Goal: Task Accomplishment & Management: Manage account settings

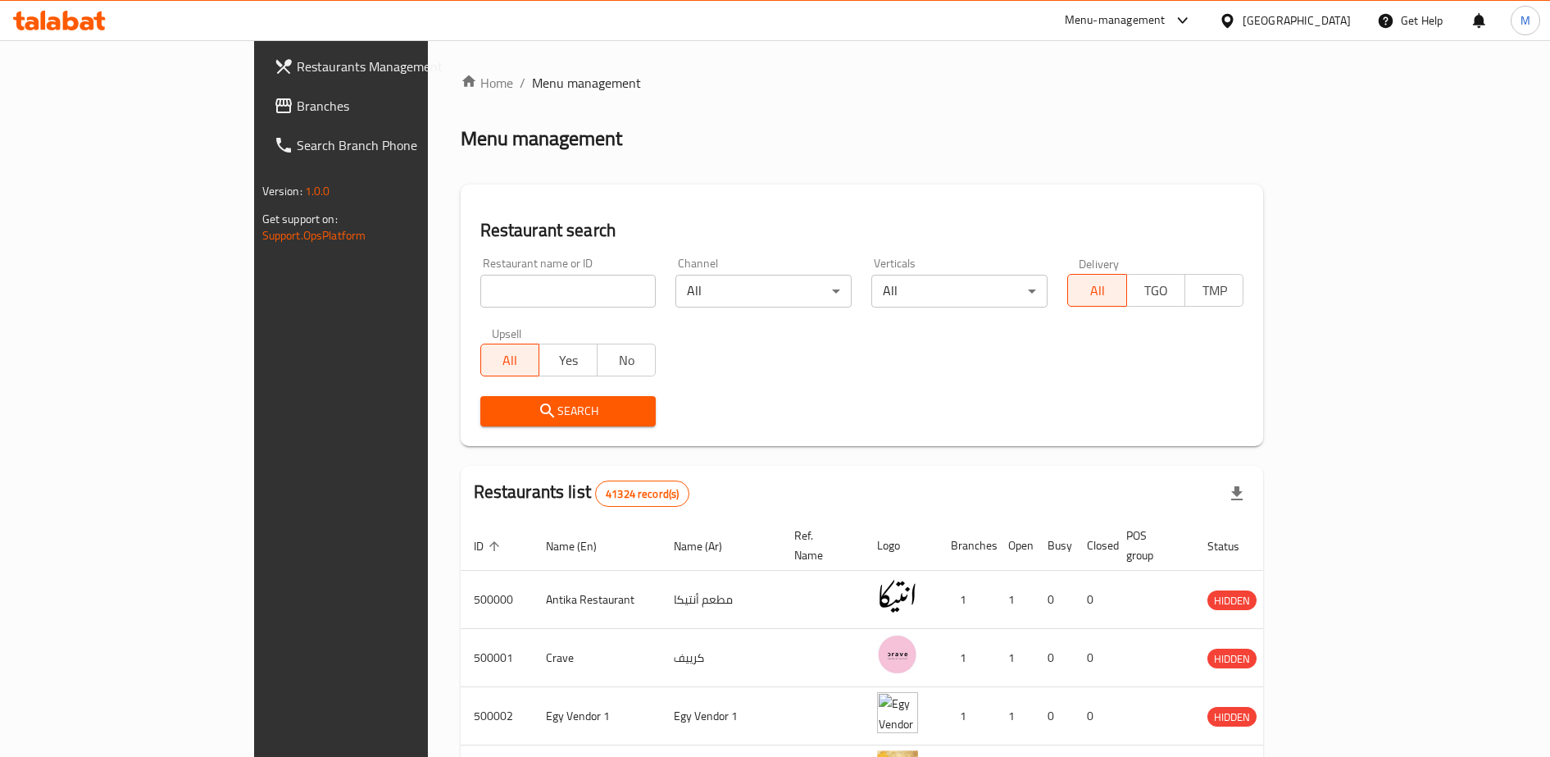
click at [1193, 25] on icon at bounding box center [1183, 21] width 20 height 20
click at [798, 181] on div "Home / Menu management Menu management Restaurant search Restaurant name or ID …" at bounding box center [862, 627] width 803 height 1109
click at [480, 293] on input "search" at bounding box center [568, 291] width 176 height 33
type input "g"
type input "لقمه سوري"
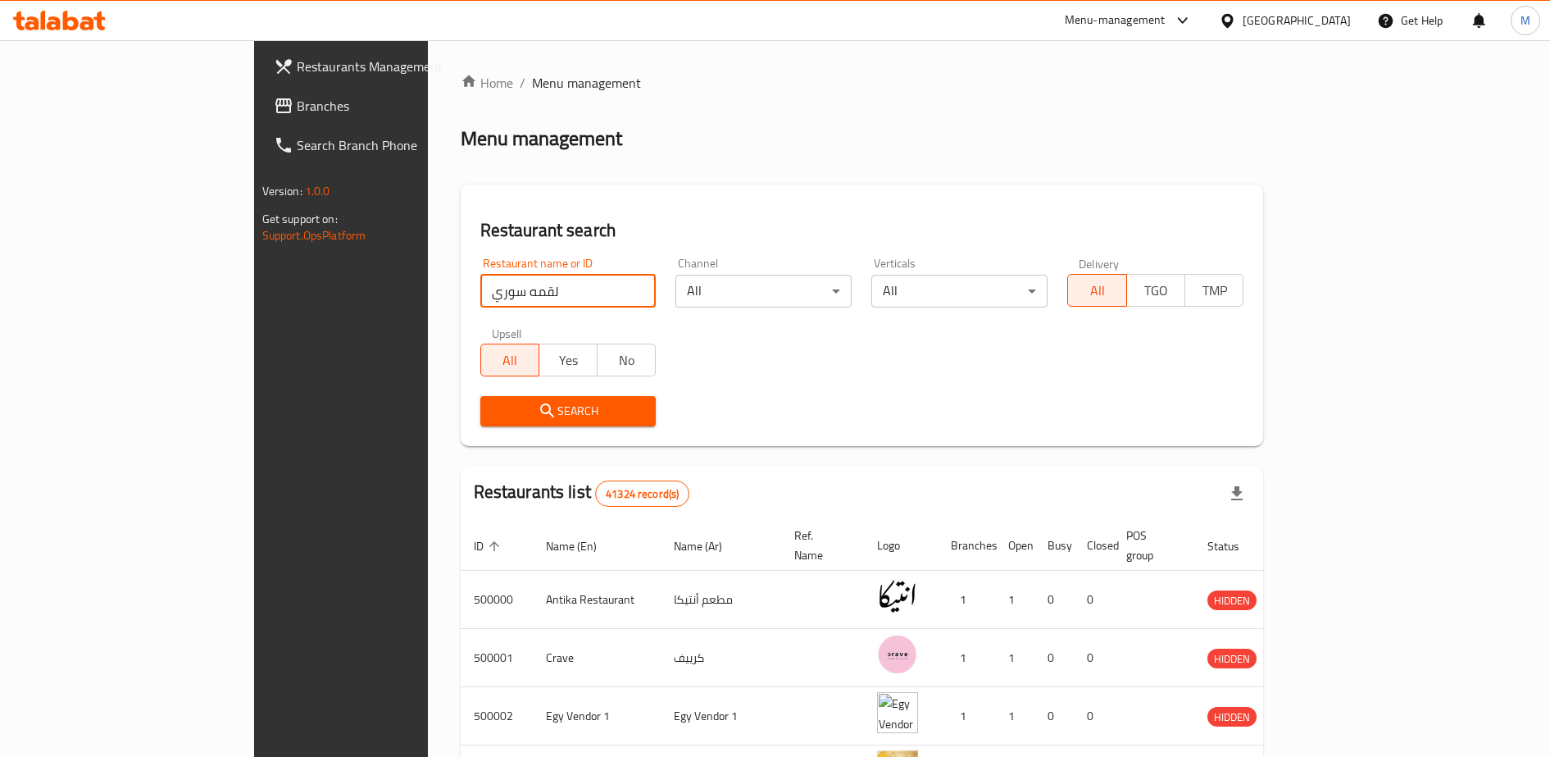
click button "Search" at bounding box center [568, 411] width 176 height 30
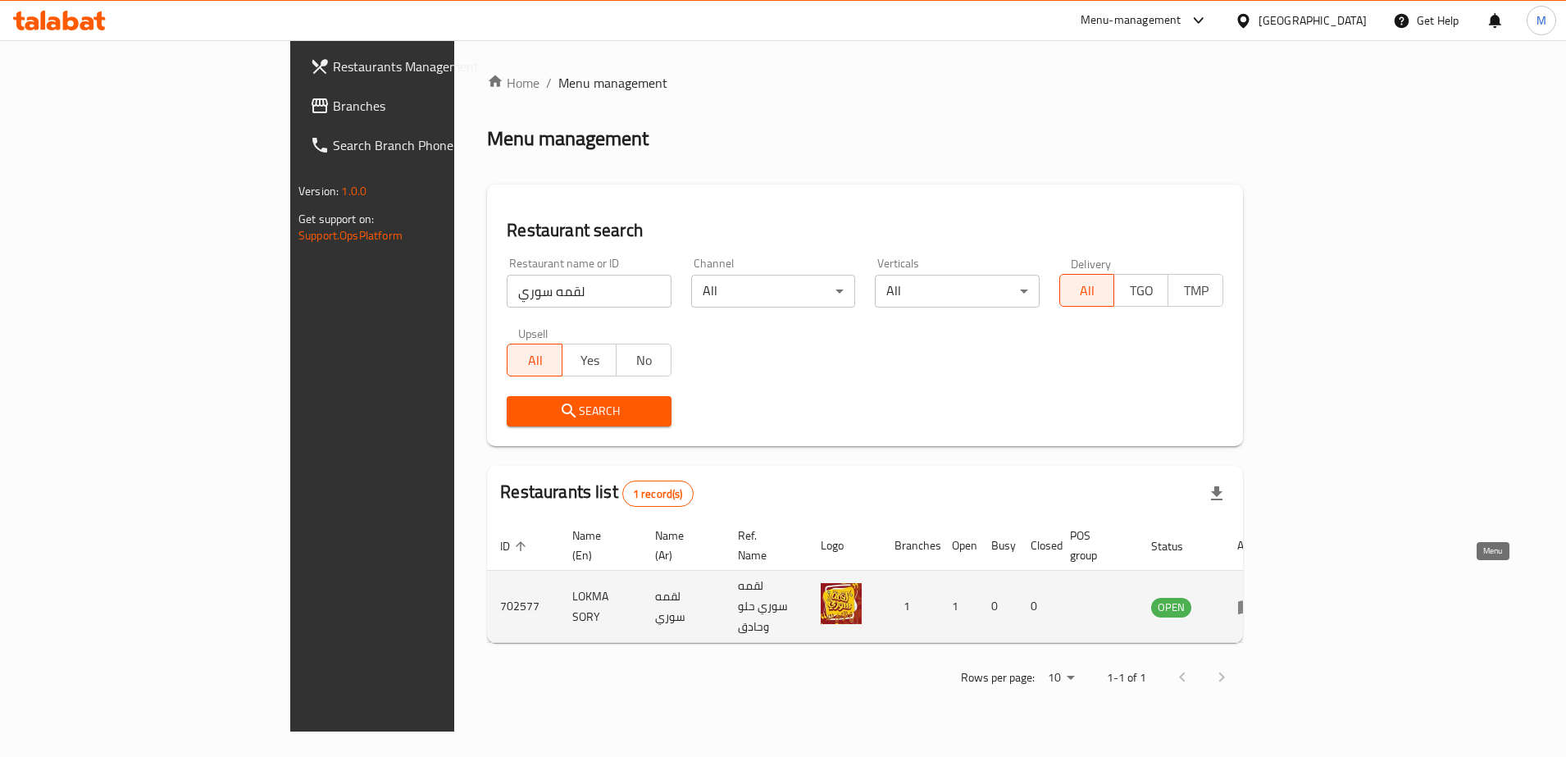
click at [1257, 597] on icon "enhanced table" at bounding box center [1247, 607] width 20 height 20
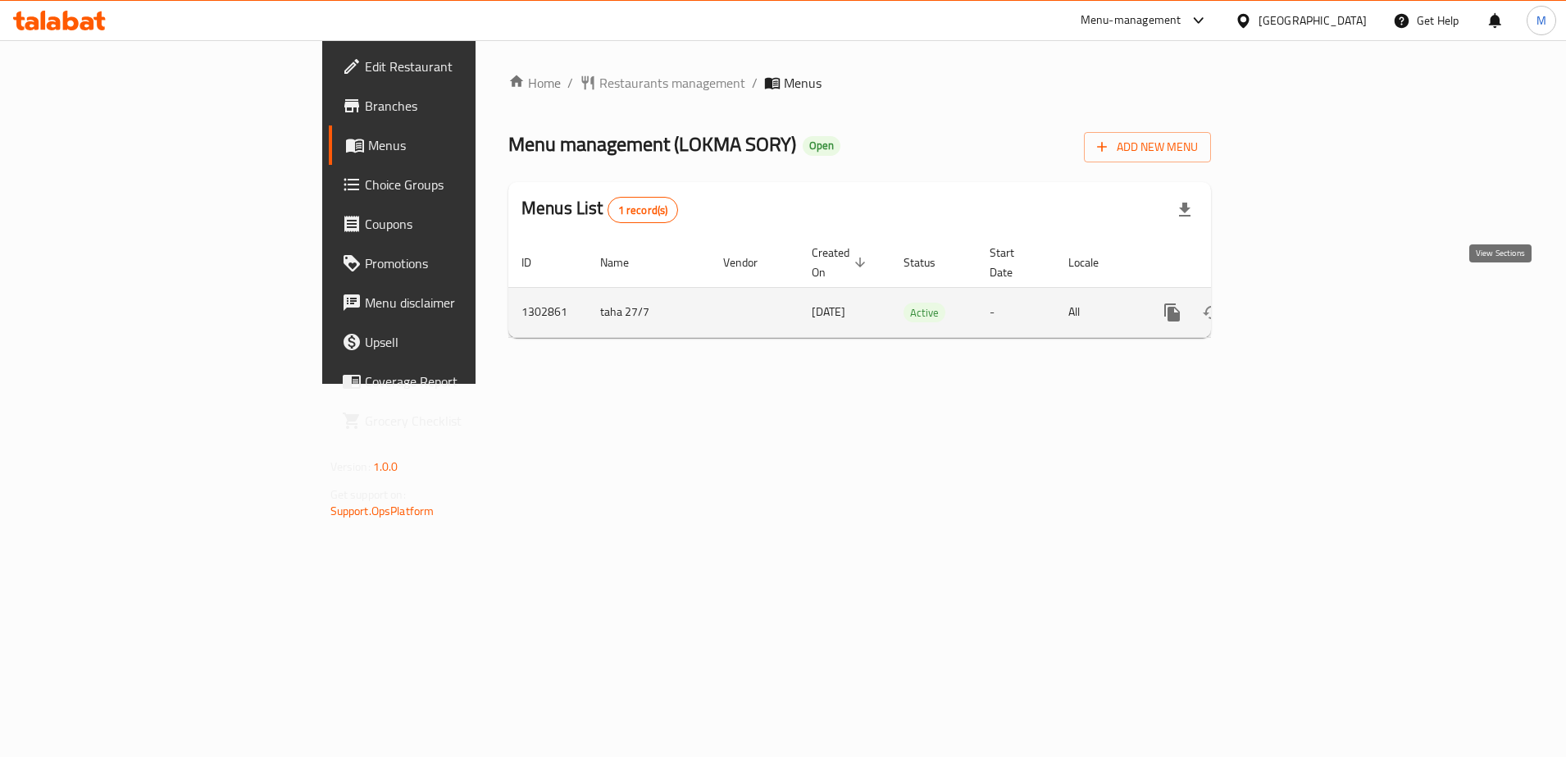
click at [1300, 302] on icon "enhanced table" at bounding box center [1290, 312] width 20 height 20
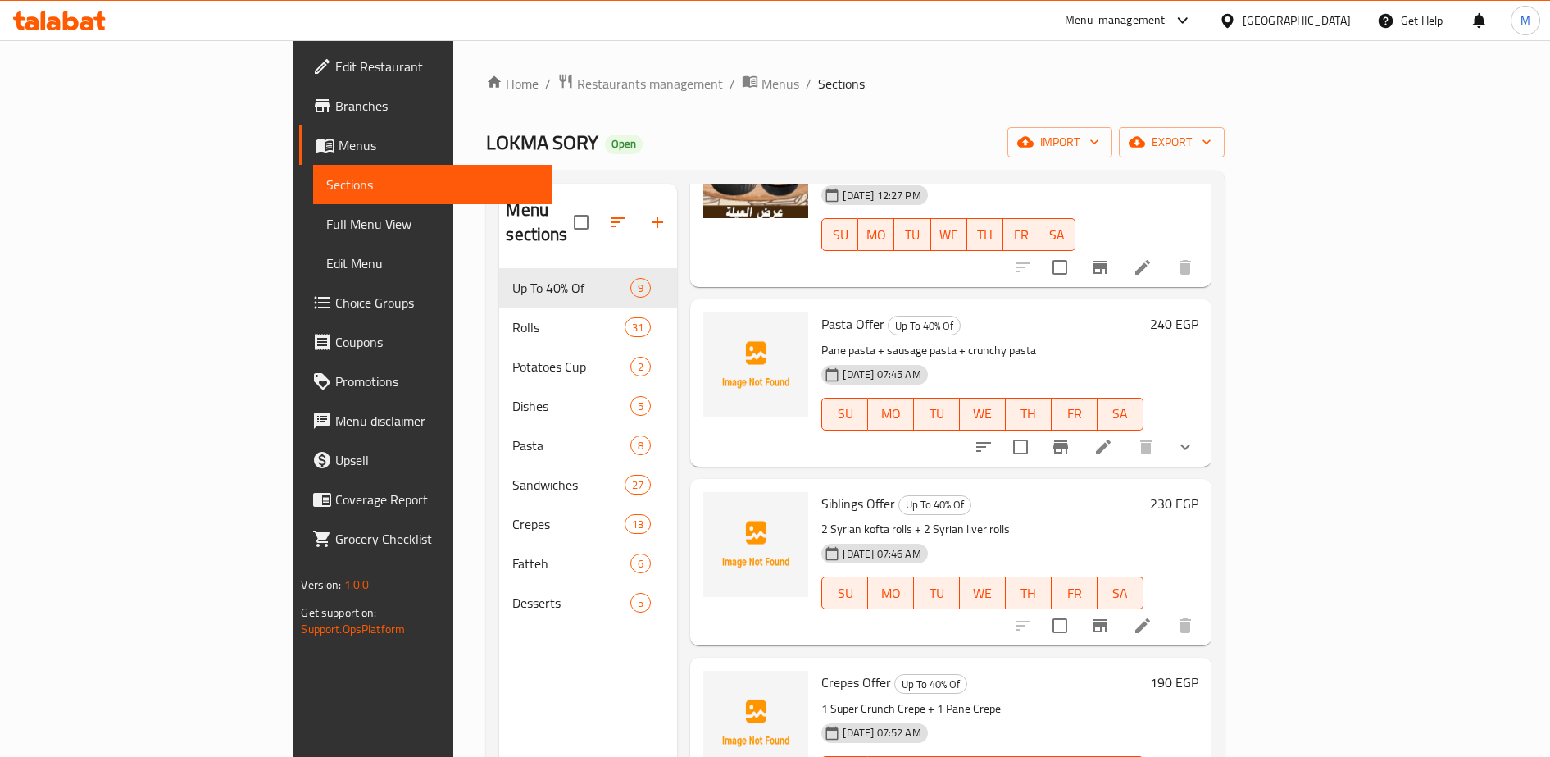
scroll to position [877, 0]
click at [716, 326] on icon "upload picture" at bounding box center [726, 336] width 20 height 20
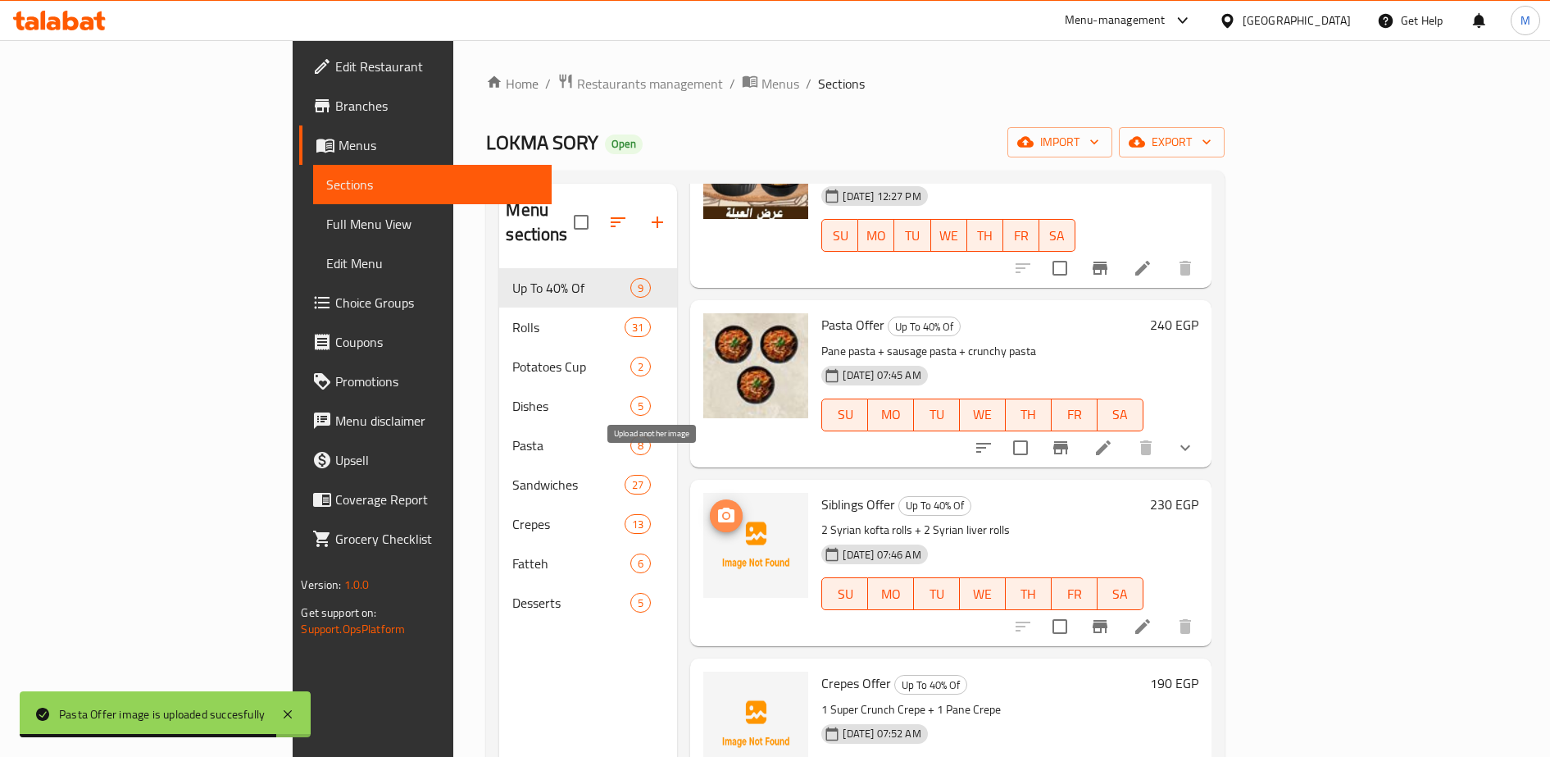
click at [718, 507] on icon "upload picture" at bounding box center [726, 514] width 16 height 15
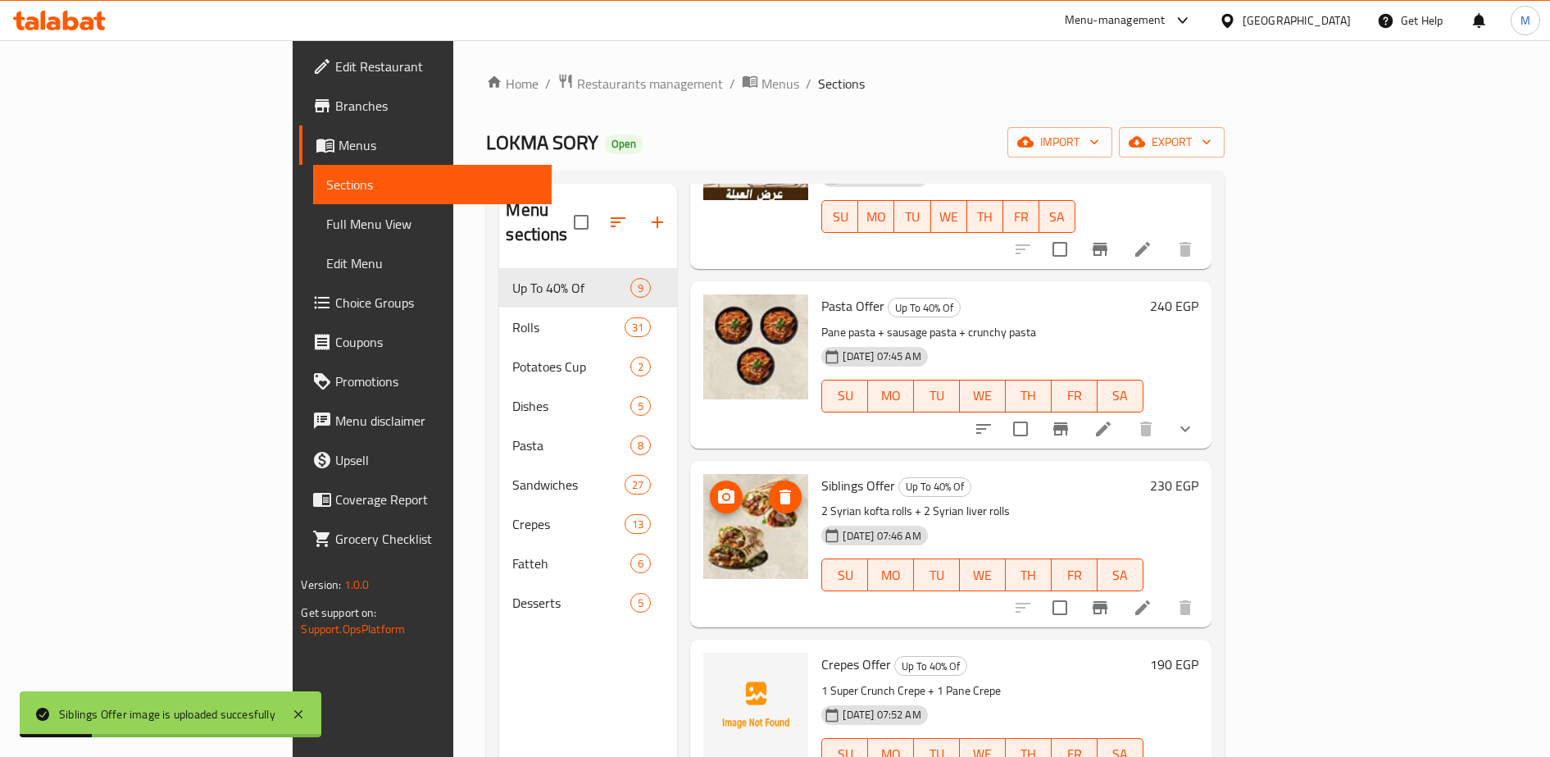
scroll to position [230, 0]
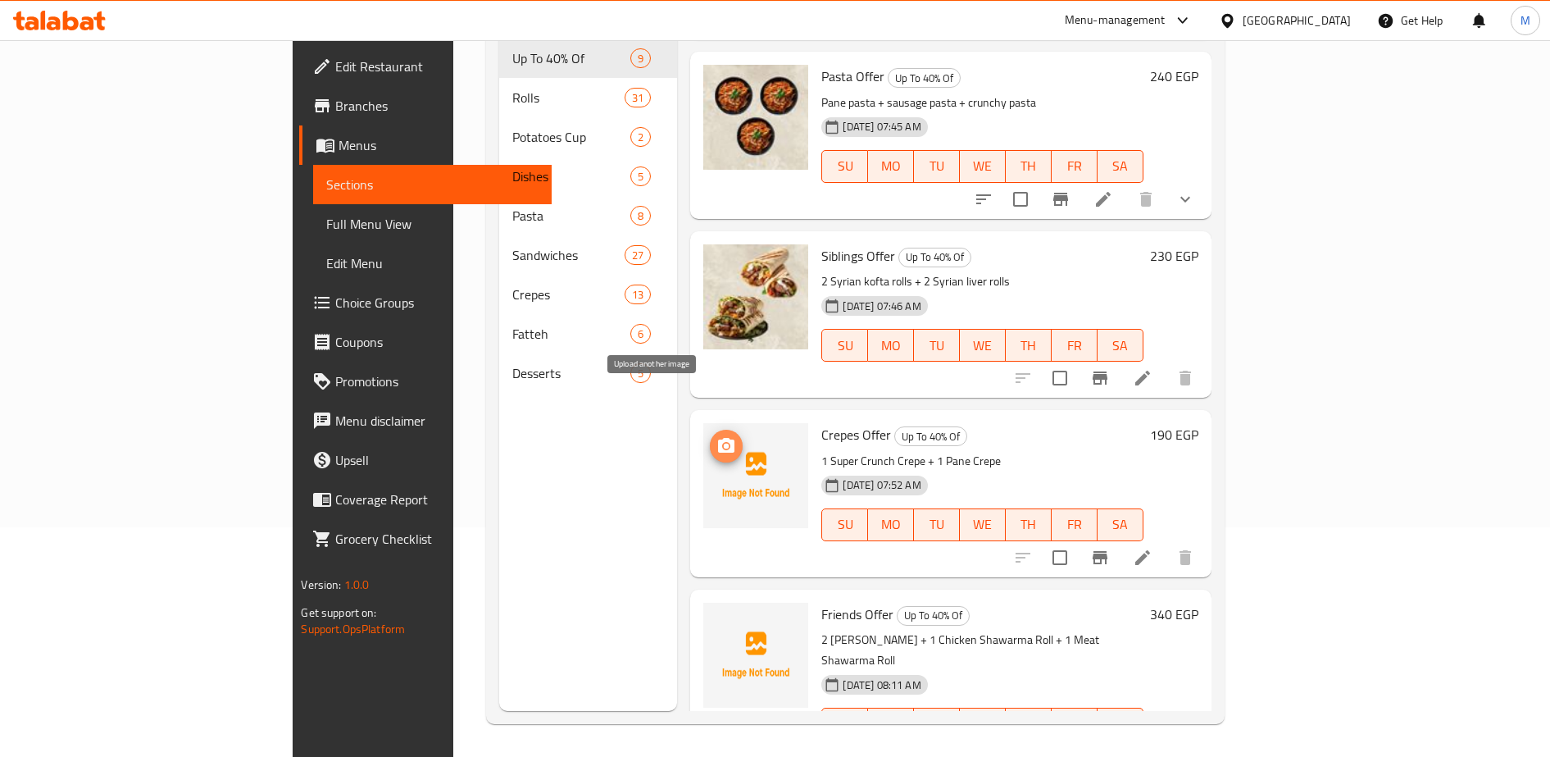
click at [716, 436] on icon "upload picture" at bounding box center [726, 446] width 20 height 20
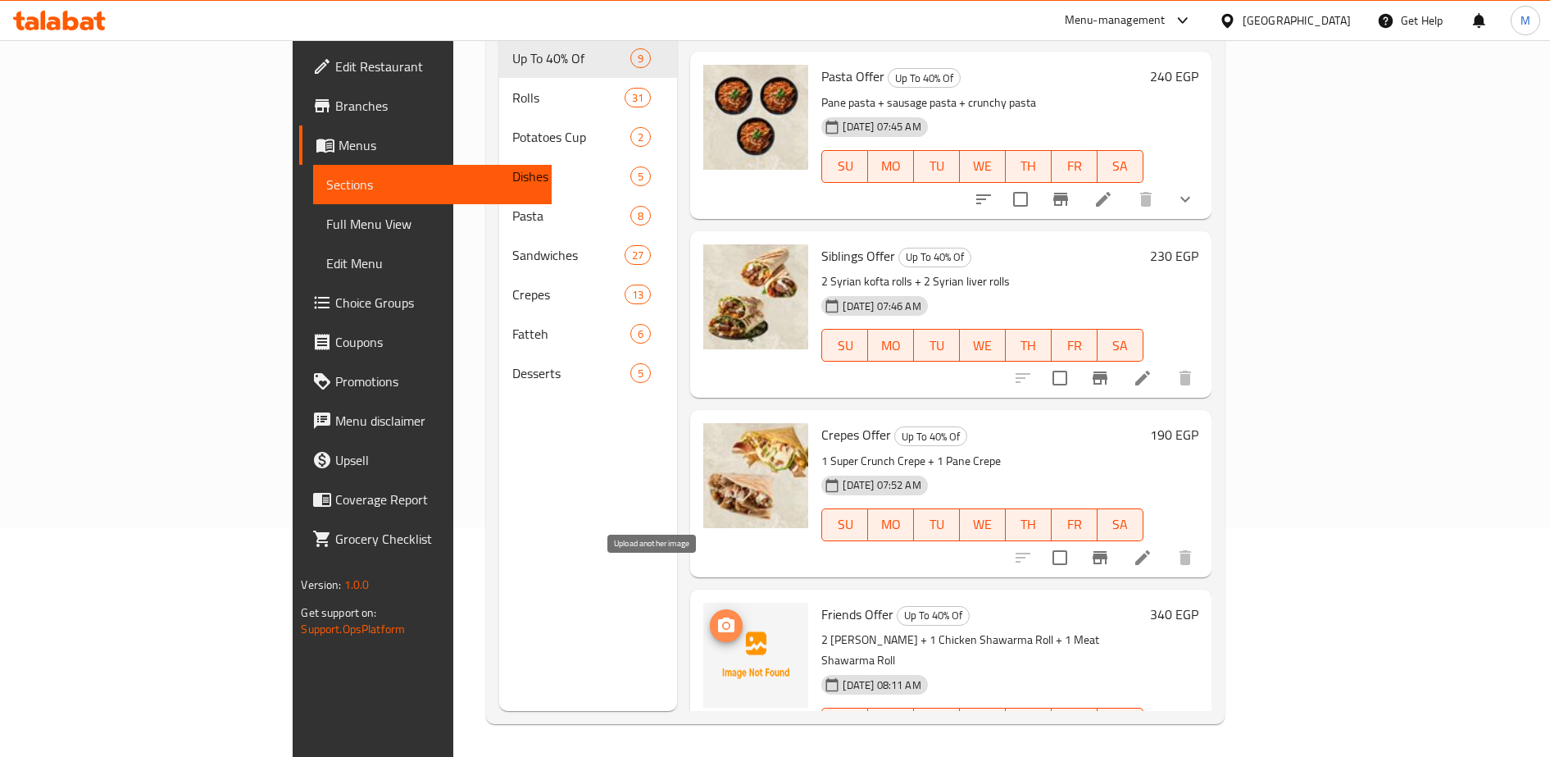
click at [724, 622] on circle "upload picture" at bounding box center [726, 624] width 5 height 5
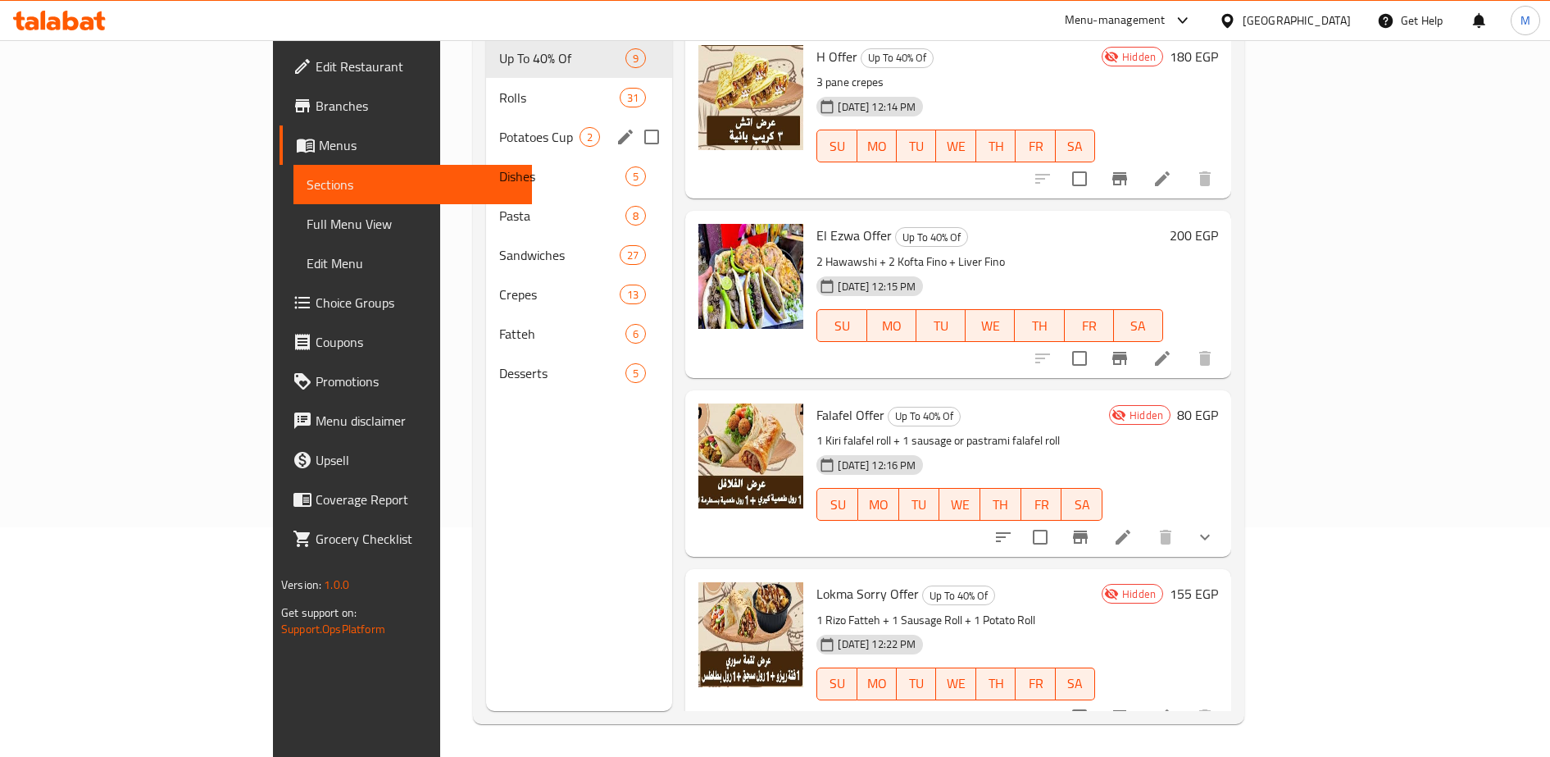
scroll to position [0, 0]
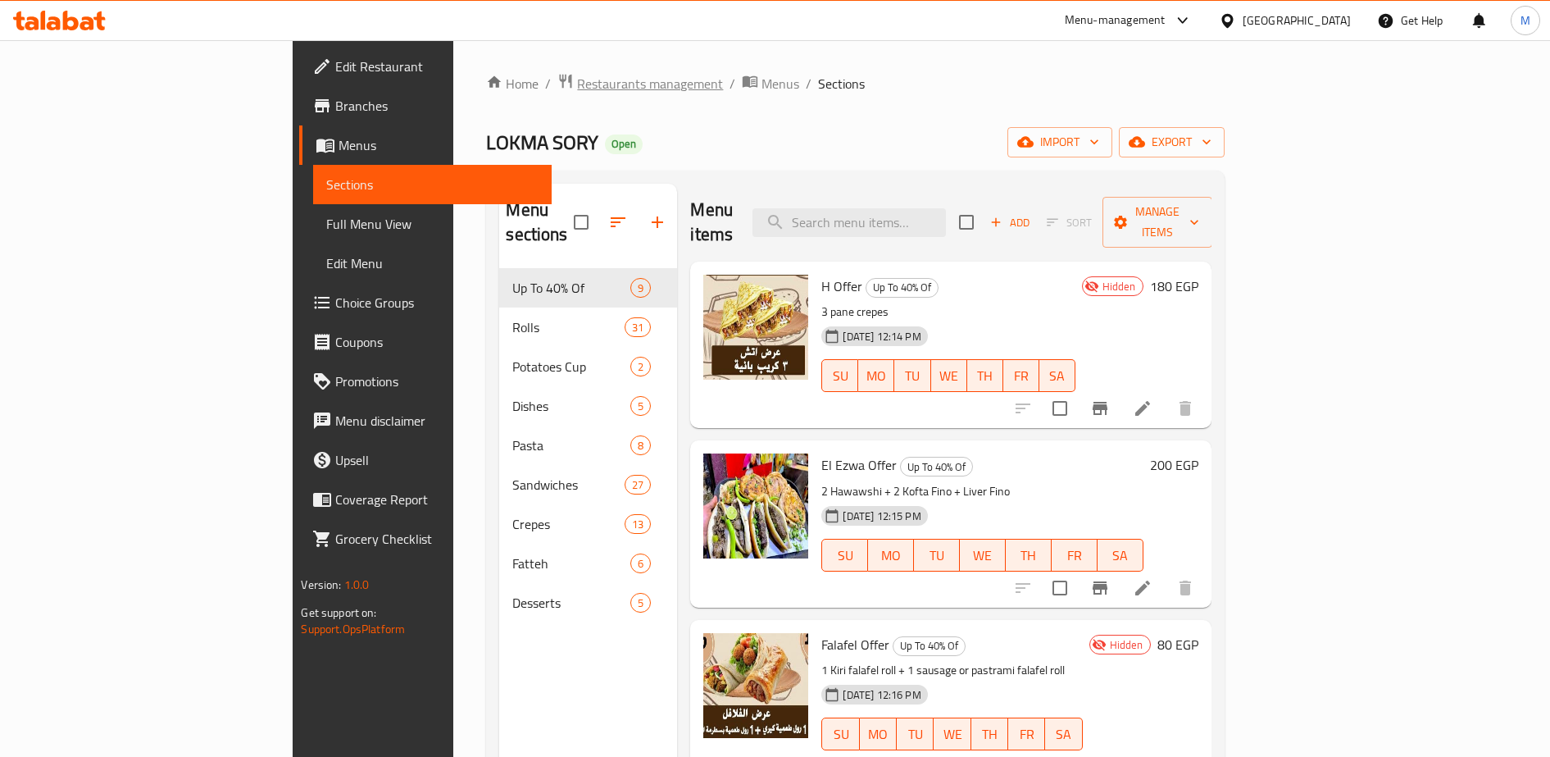
click at [577, 84] on span "Restaurants management" at bounding box center [650, 84] width 146 height 20
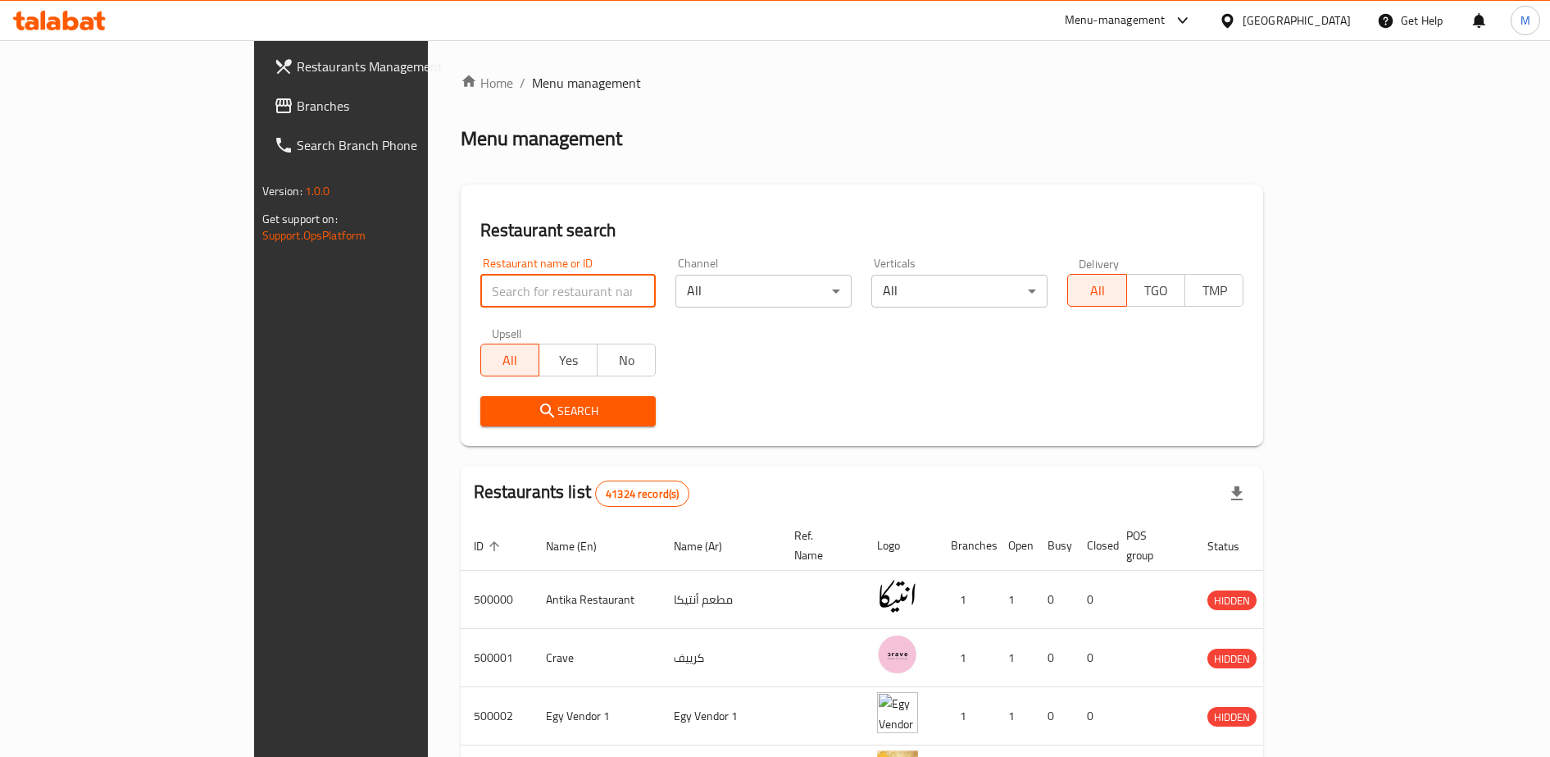
click at [480, 291] on input "search" at bounding box center [568, 291] width 176 height 33
type input "suzz"
click button "Search" at bounding box center [568, 411] width 176 height 30
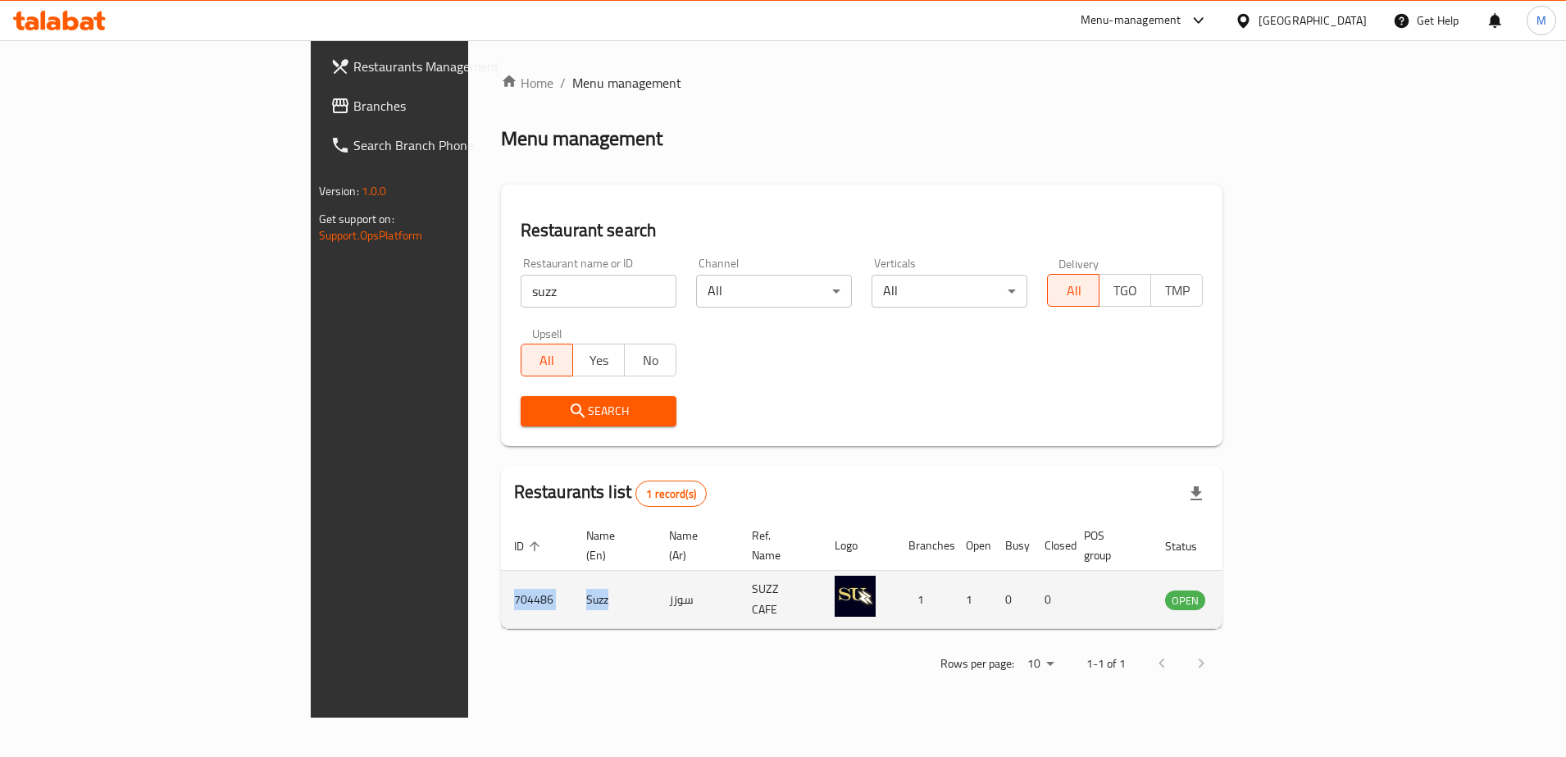
drag, startPoint x: 302, startPoint y: 580, endPoint x: 432, endPoint y: 584, distance: 129.6
click at [501, 584] on tr "704486 [PERSON_NAME] SUZZ CAFE 1 1 0 0 OPEN" at bounding box center [897, 600] width 793 height 58
copy tr "704486 Suzz"
click at [1267, 597] on icon "enhanced table" at bounding box center [1265, 600] width 6 height 7
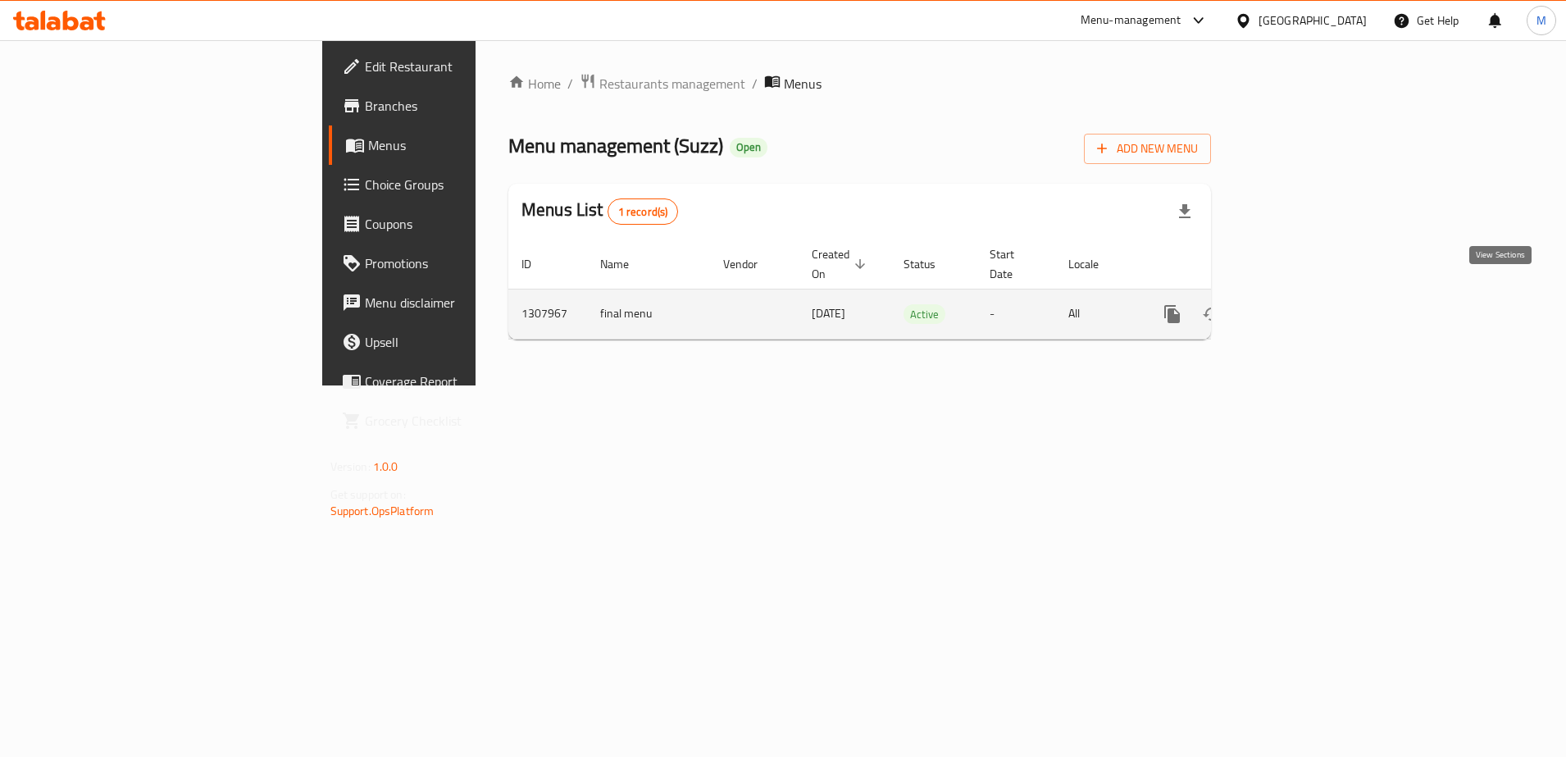
click at [1298, 307] on icon "enhanced table" at bounding box center [1290, 314] width 15 height 15
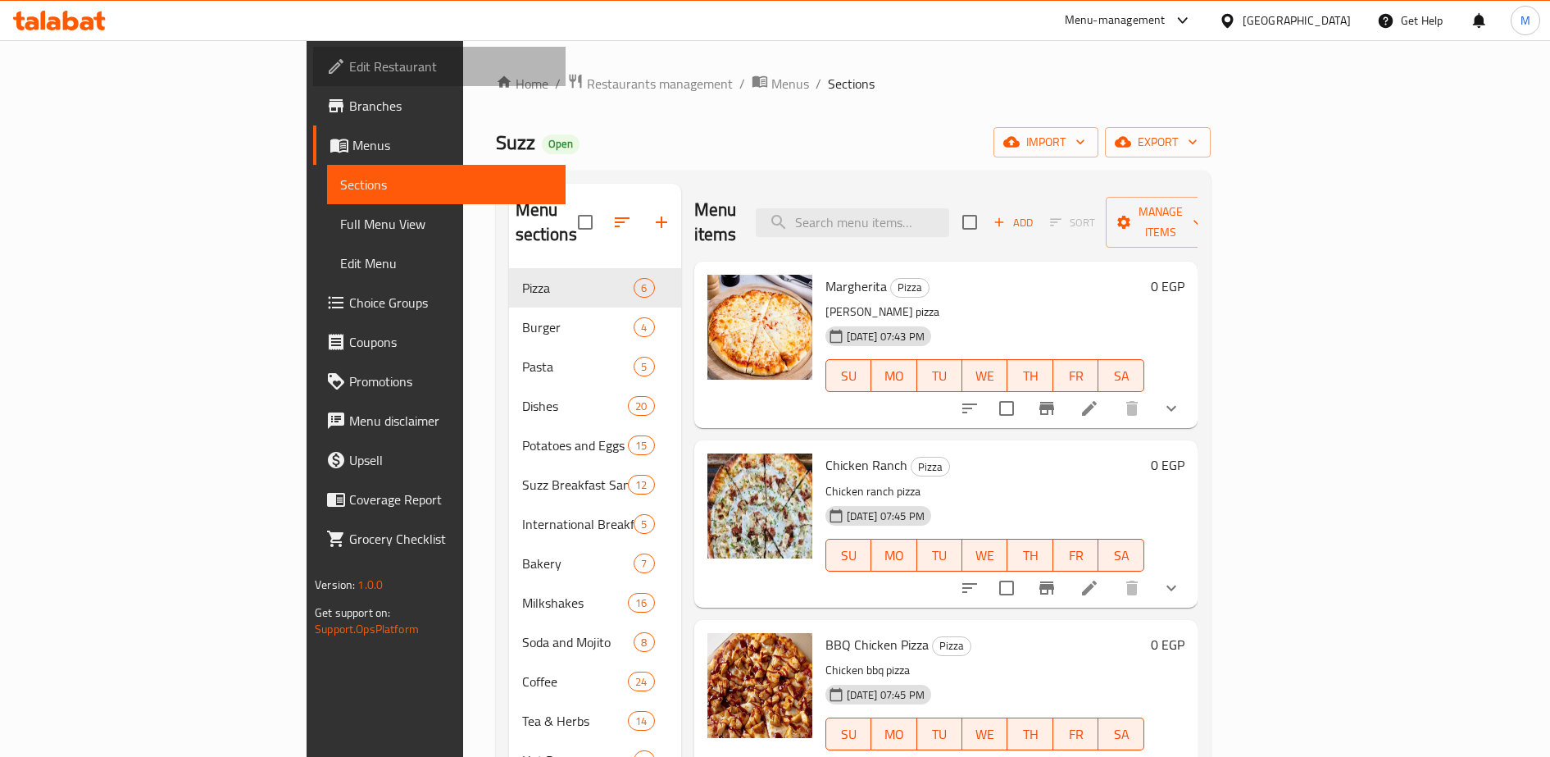
click at [349, 61] on span "Edit Restaurant" at bounding box center [450, 67] width 203 height 20
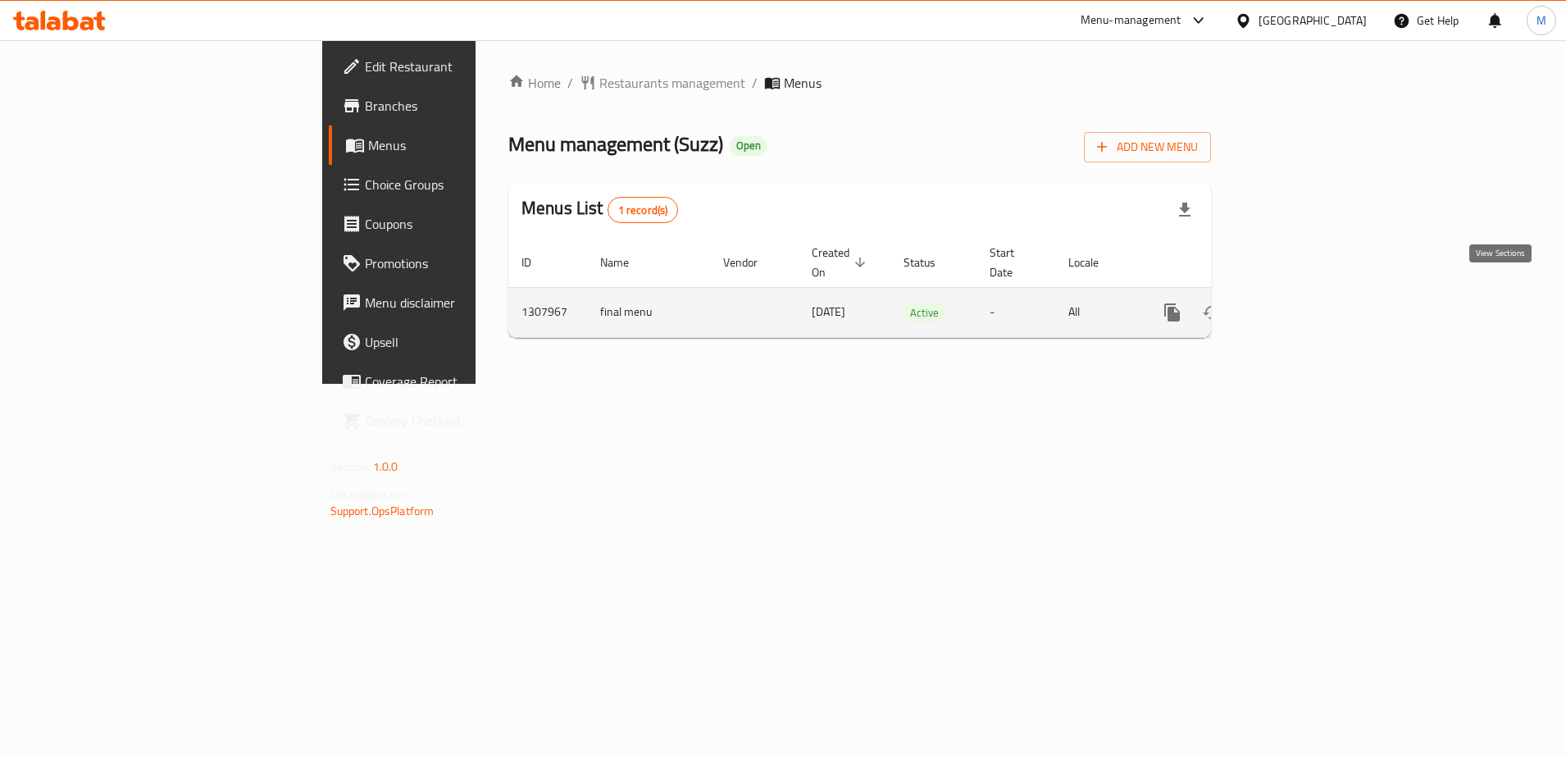
click at [1300, 302] on icon "enhanced table" at bounding box center [1290, 312] width 20 height 20
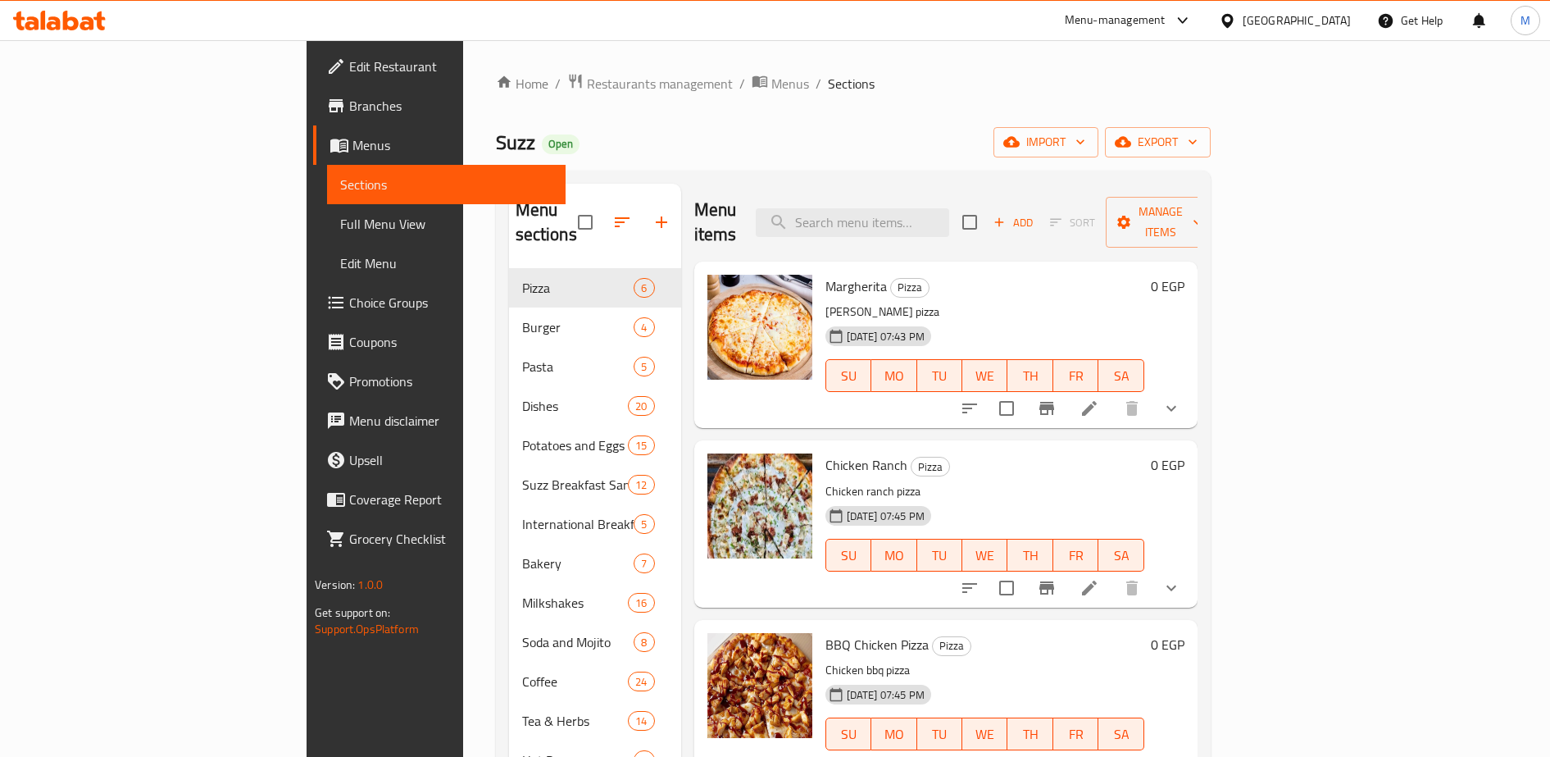
click at [349, 59] on span "Edit Restaurant" at bounding box center [450, 67] width 203 height 20
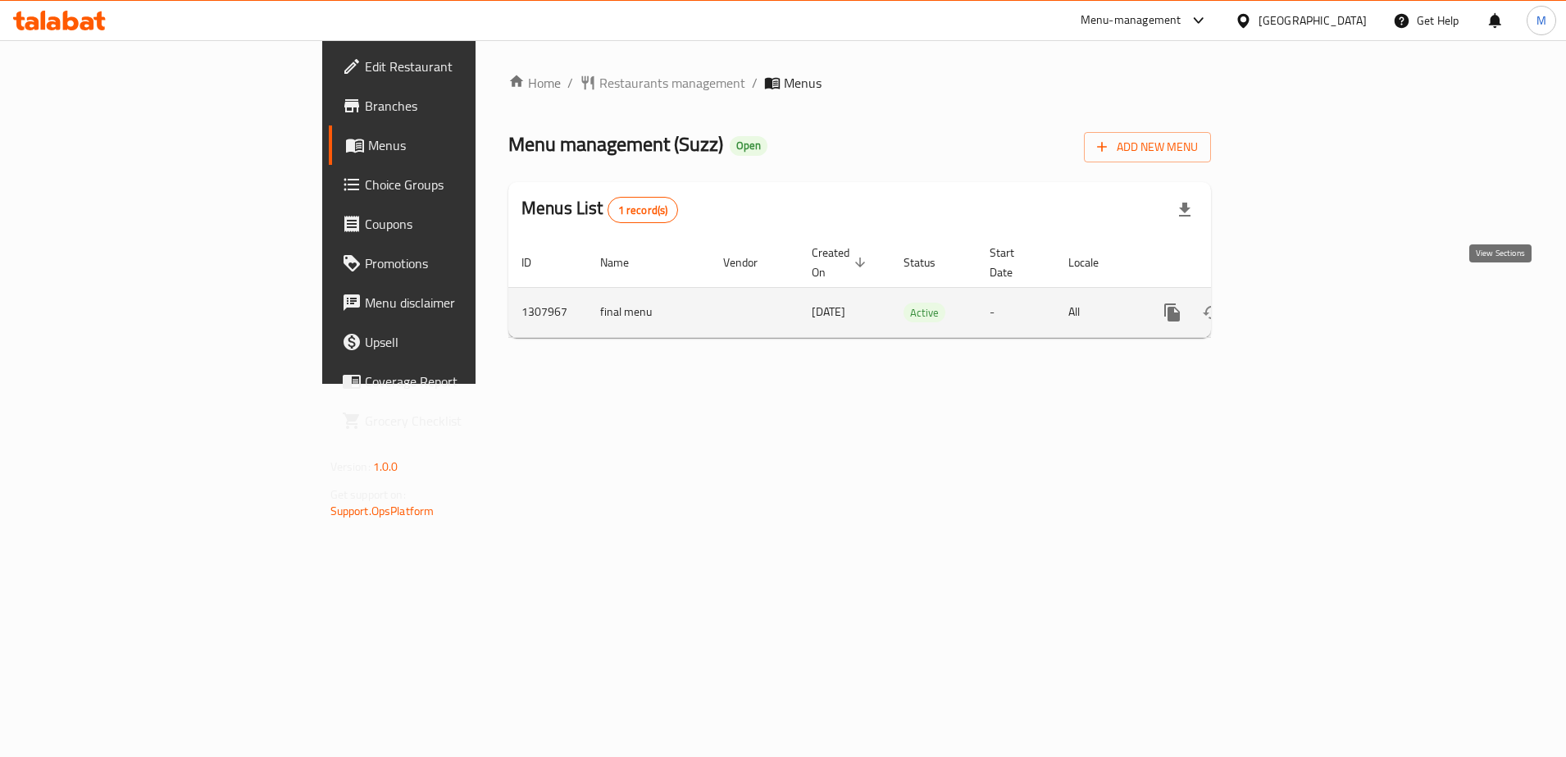
click at [1300, 302] on icon "enhanced table" at bounding box center [1290, 312] width 20 height 20
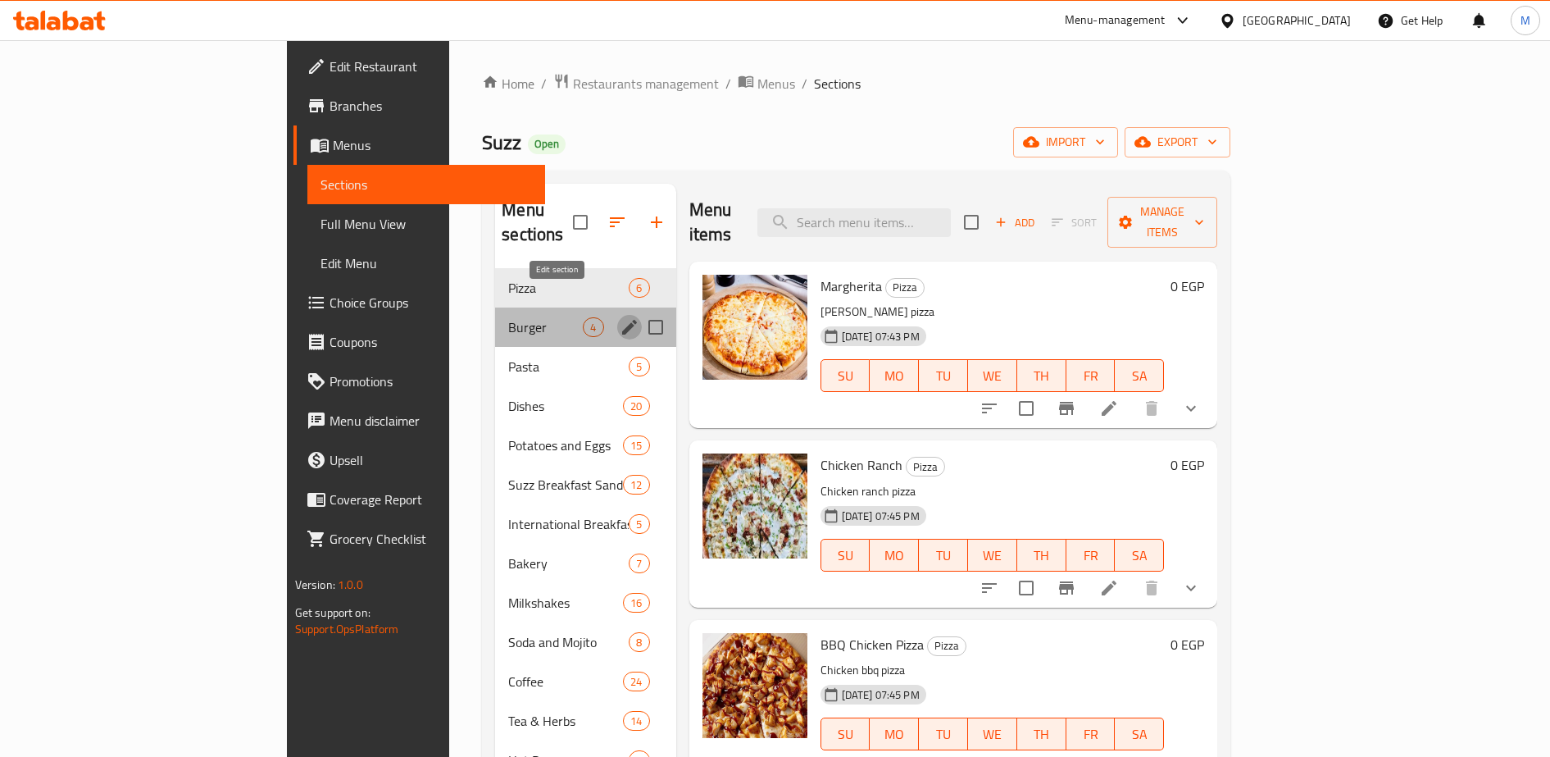
click at [620, 317] on icon "edit" at bounding box center [630, 327] width 20 height 20
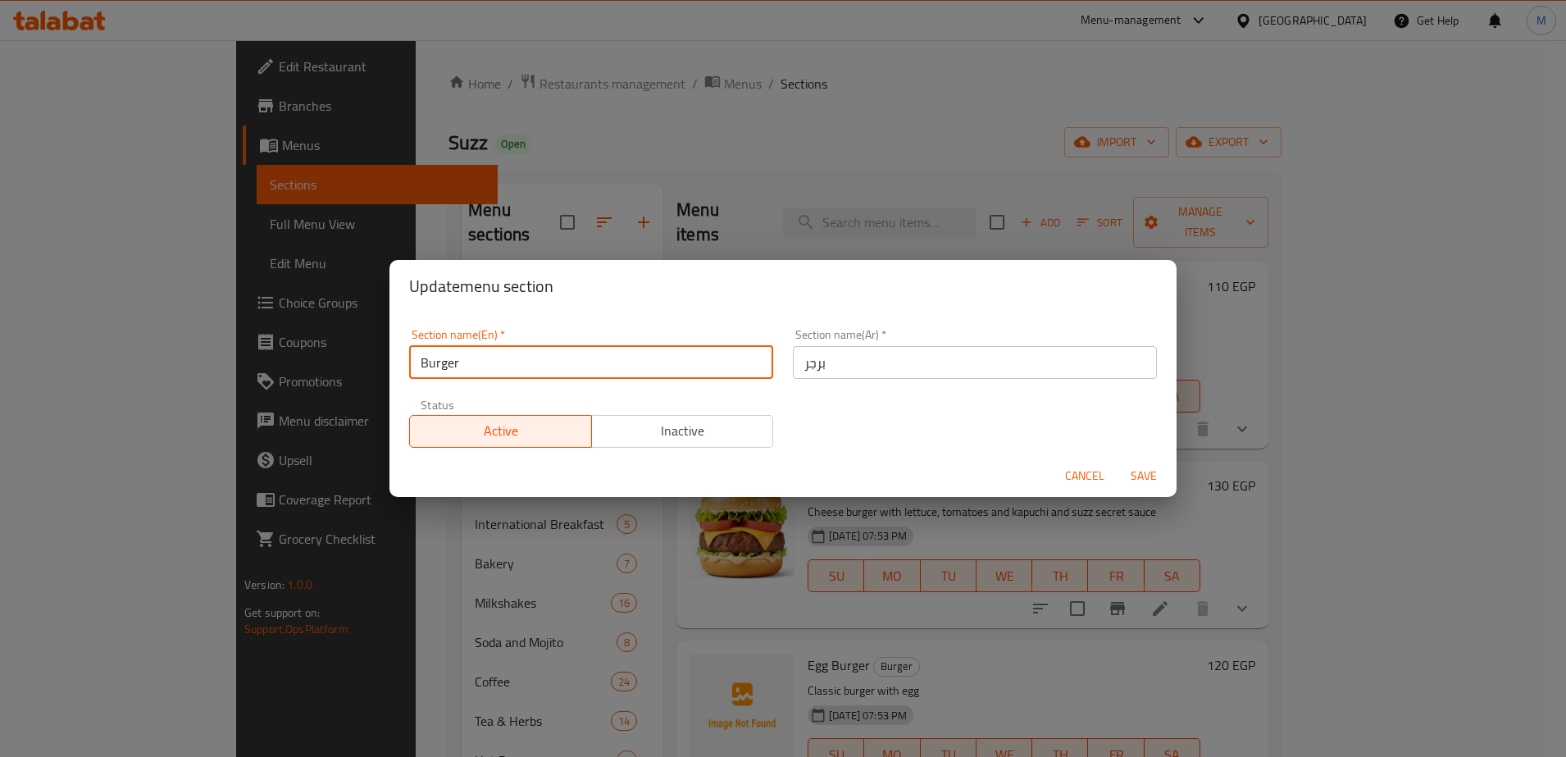
click at [478, 363] on input "Burger" at bounding box center [591, 362] width 364 height 33
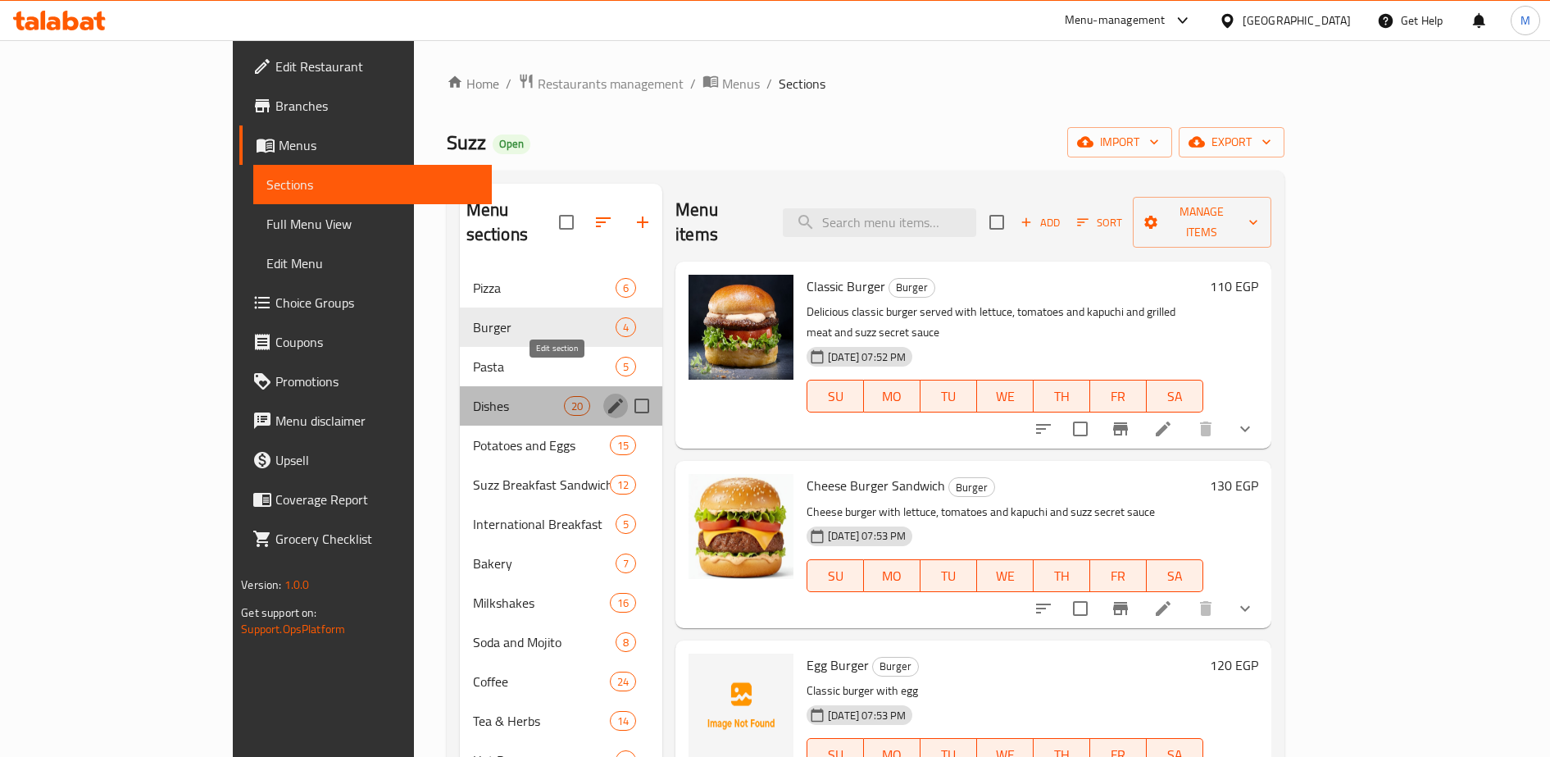
click at [606, 396] on icon "edit" at bounding box center [616, 406] width 20 height 20
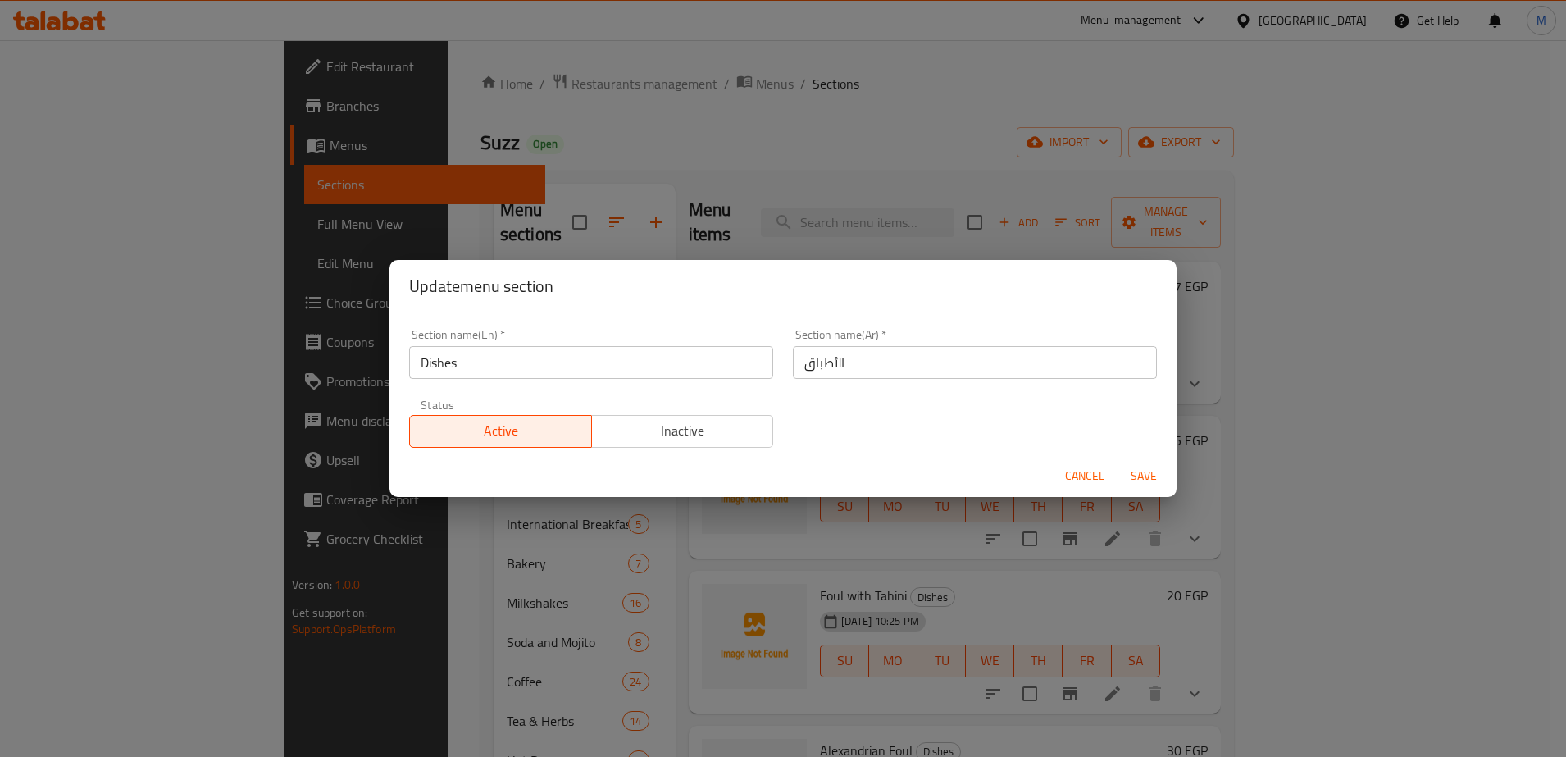
click at [444, 363] on input "Dishes" at bounding box center [591, 362] width 364 height 33
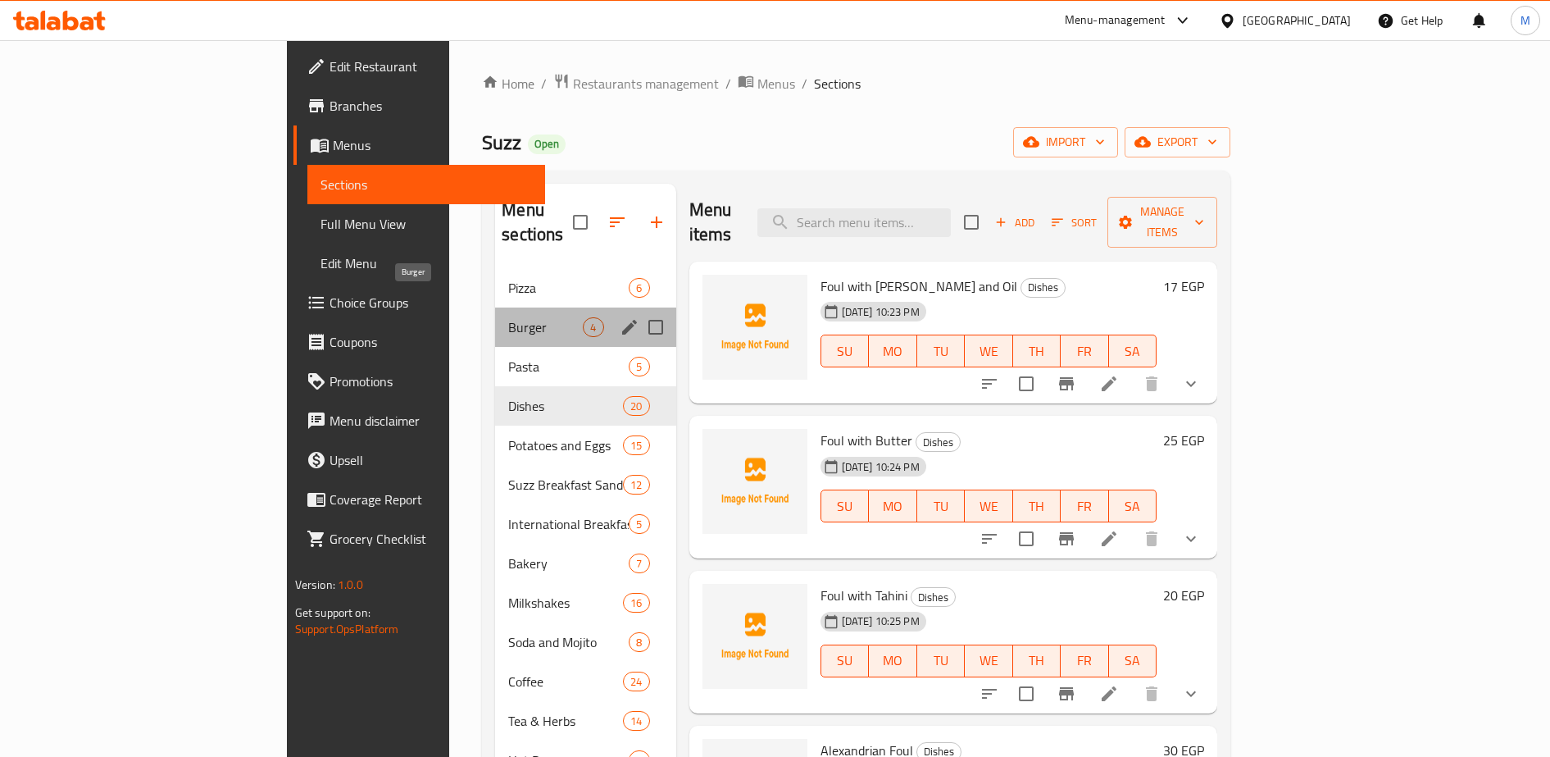
click at [508, 317] on span "Burger" at bounding box center [545, 327] width 75 height 20
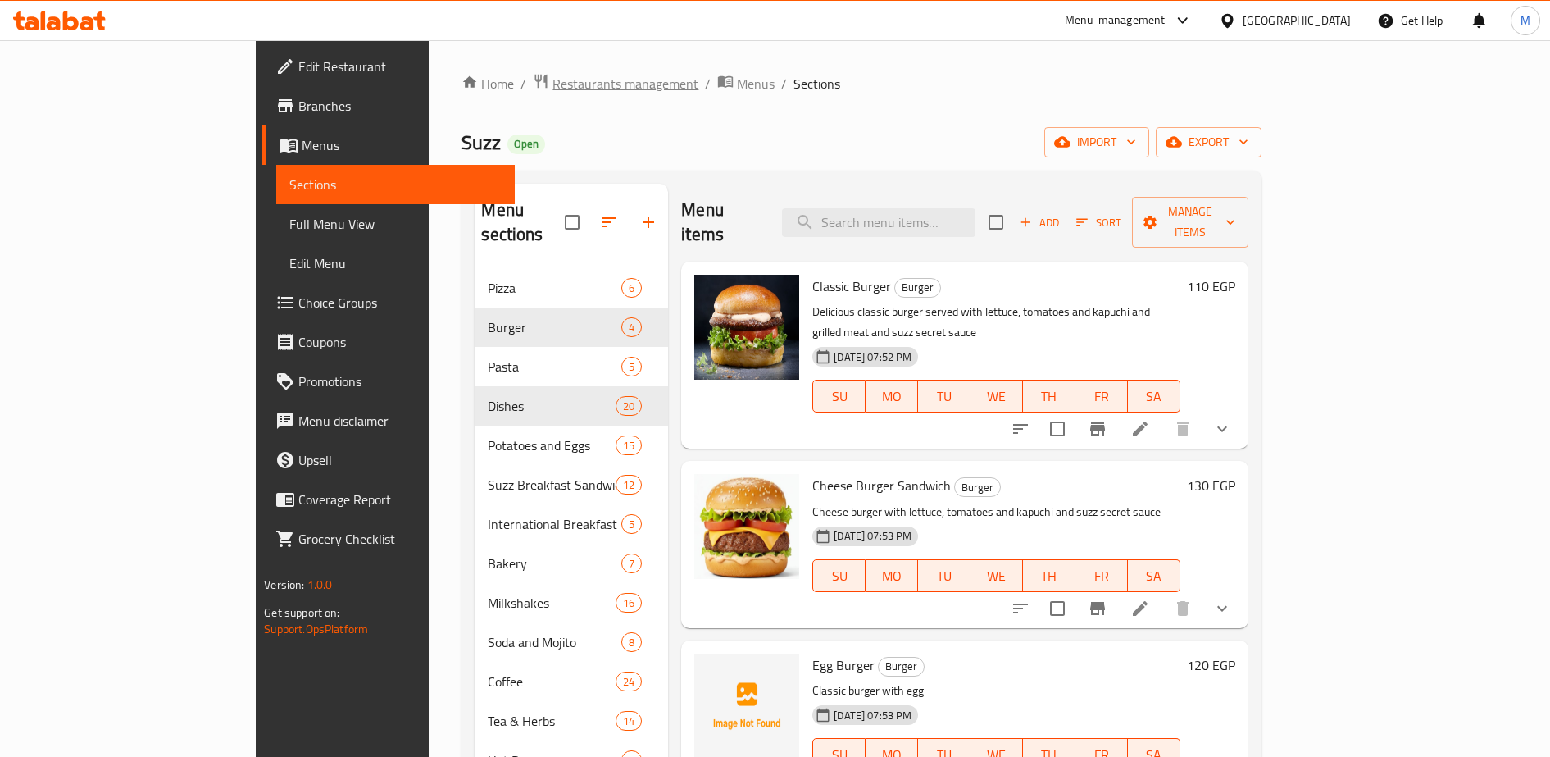
click at [552, 84] on span "Restaurants management" at bounding box center [625, 84] width 146 height 20
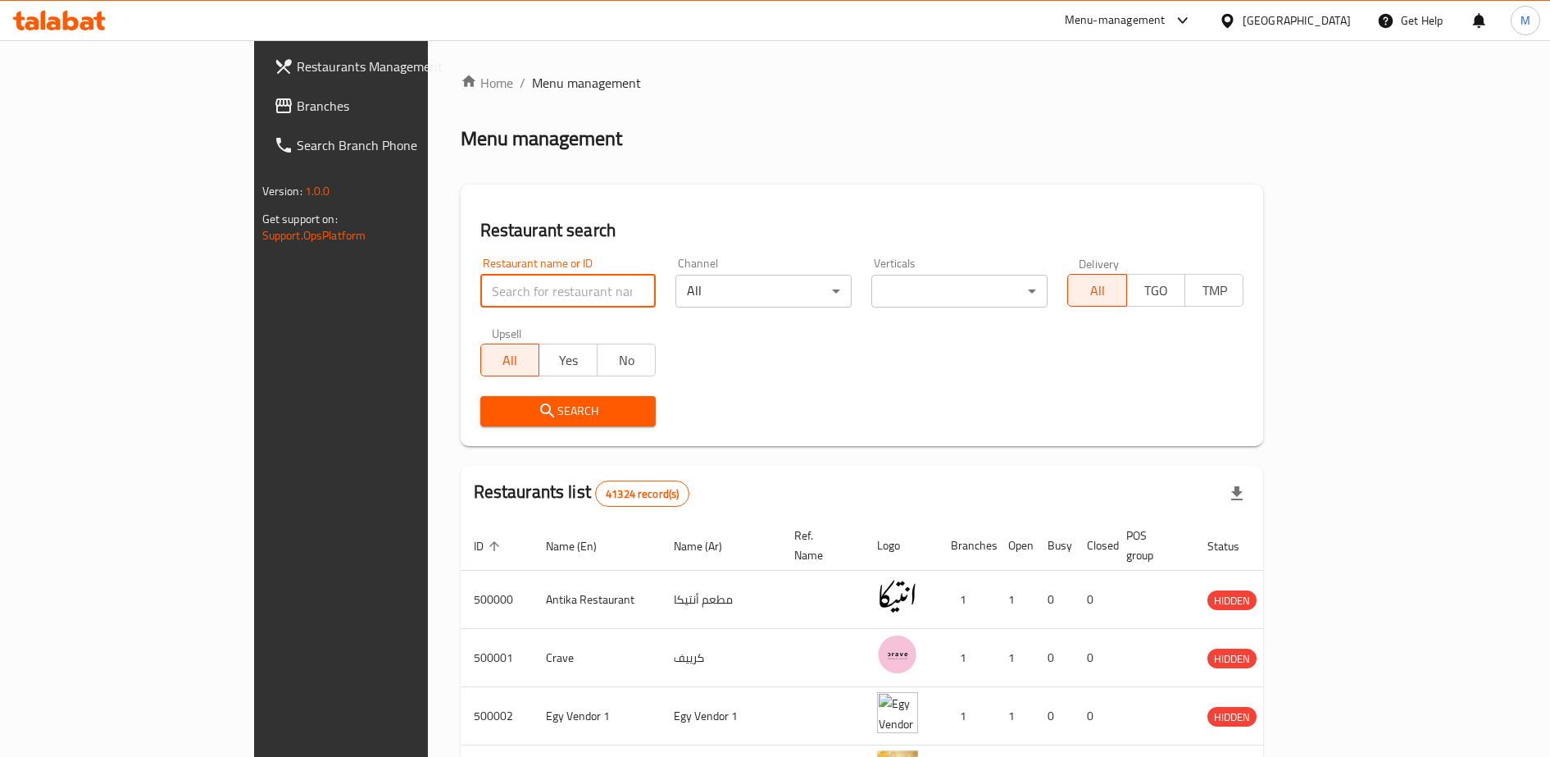
click at [480, 296] on input "search" at bounding box center [568, 291] width 176 height 33
type input "رغيف حواوشي"
click button "Search" at bounding box center [568, 411] width 176 height 30
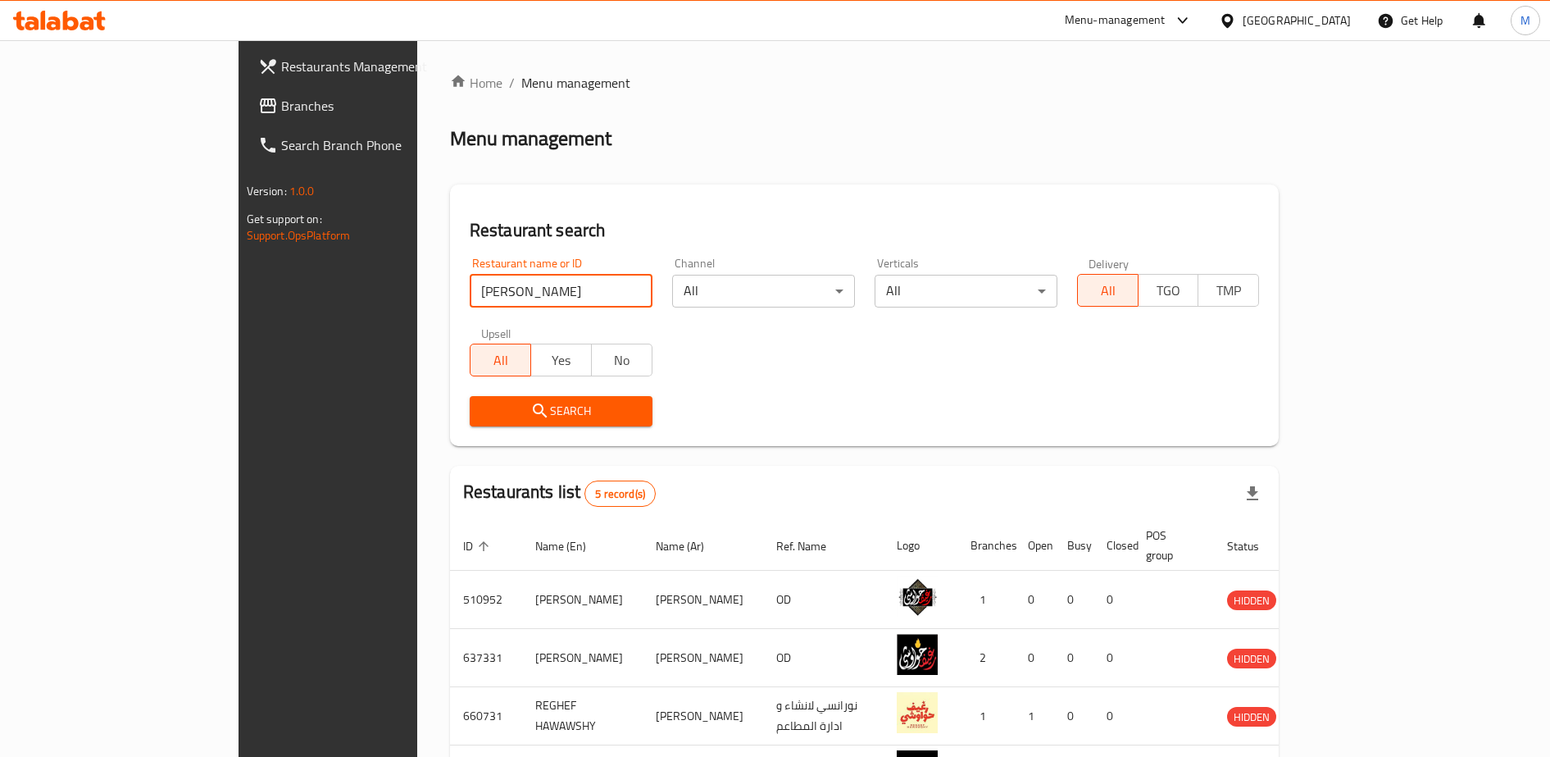
scroll to position [175, 0]
